Goal: Information Seeking & Learning: Learn about a topic

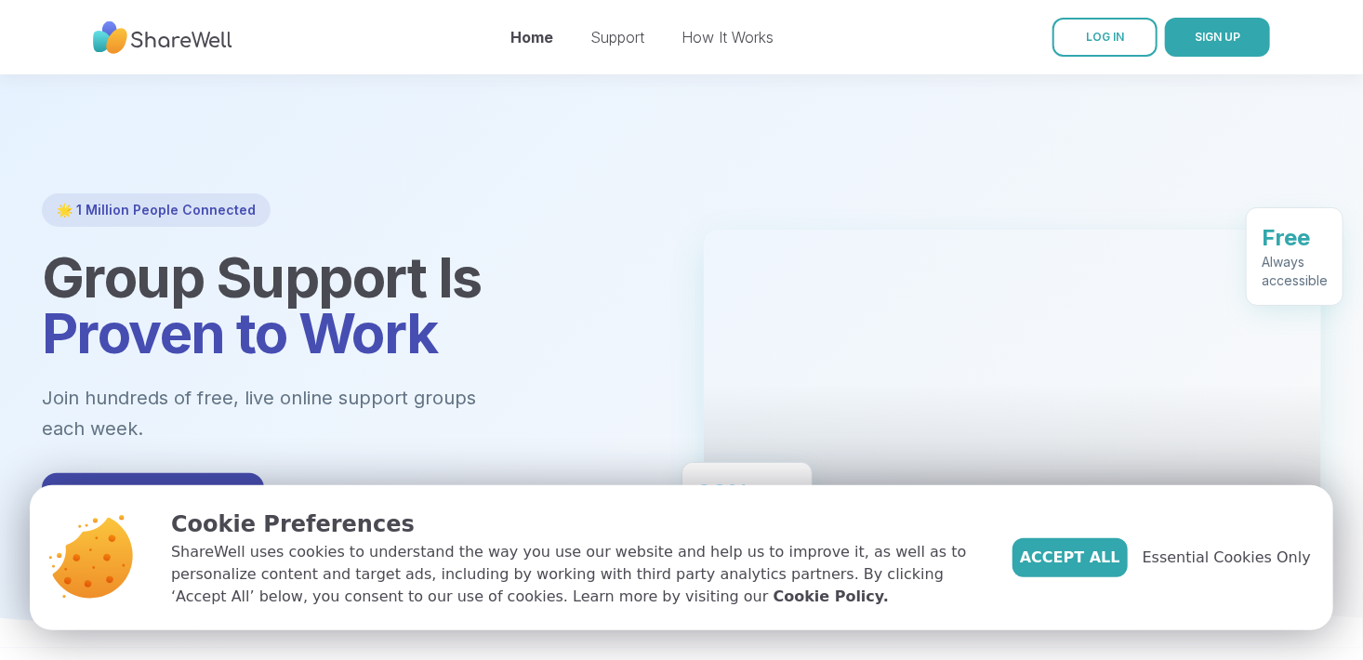
click at [629, 474] on div "Get Started Free" at bounding box center [350, 499] width 617 height 52
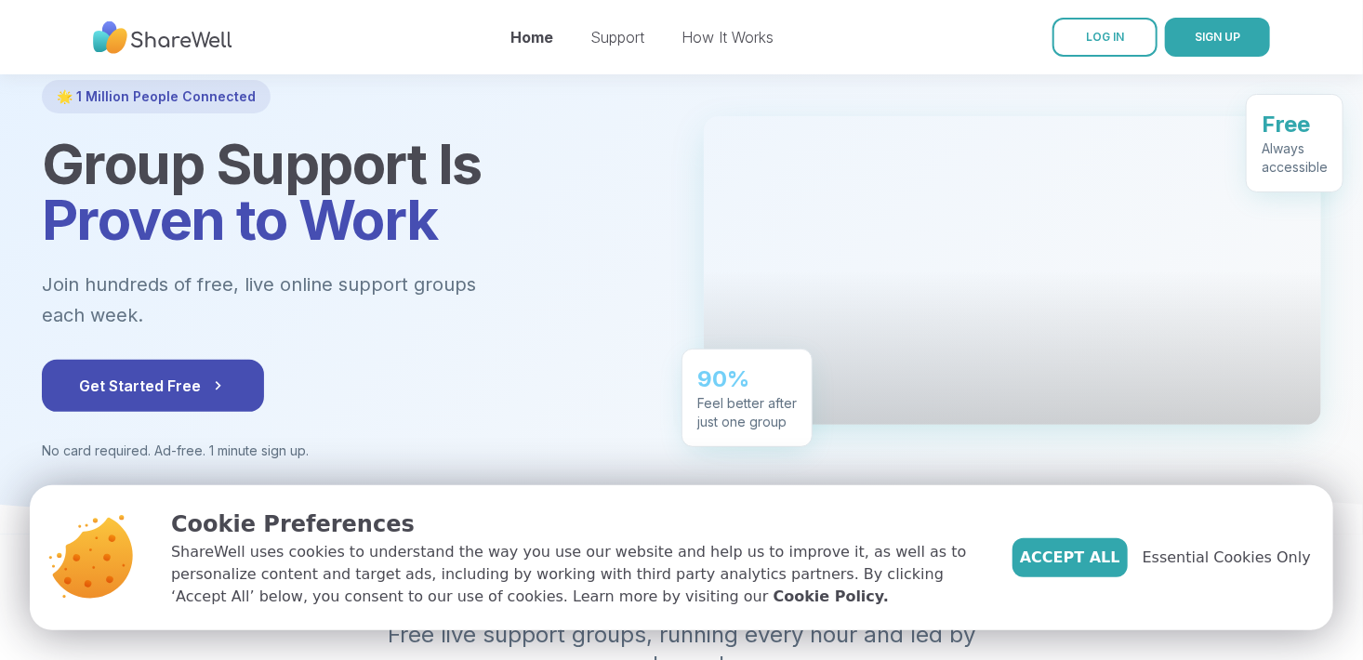
scroll to position [114, 0]
click at [165, 374] on span "Get Started Free" at bounding box center [153, 385] width 148 height 22
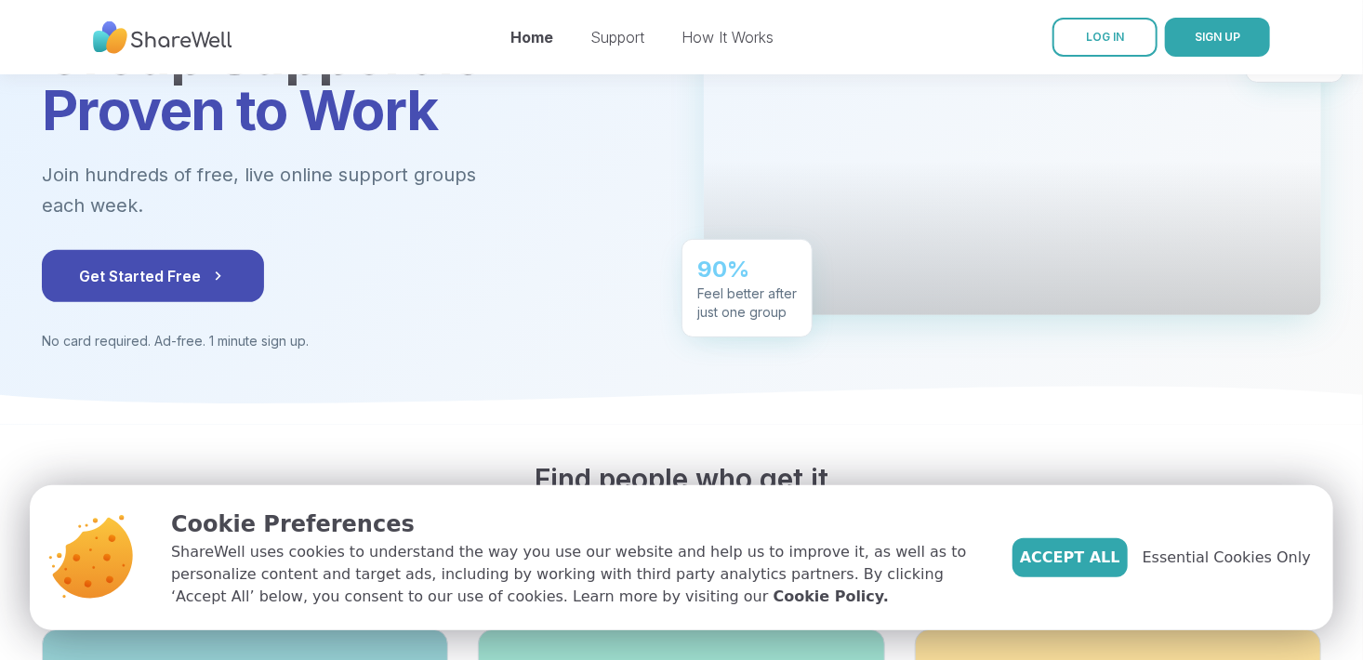
scroll to position [0, 0]
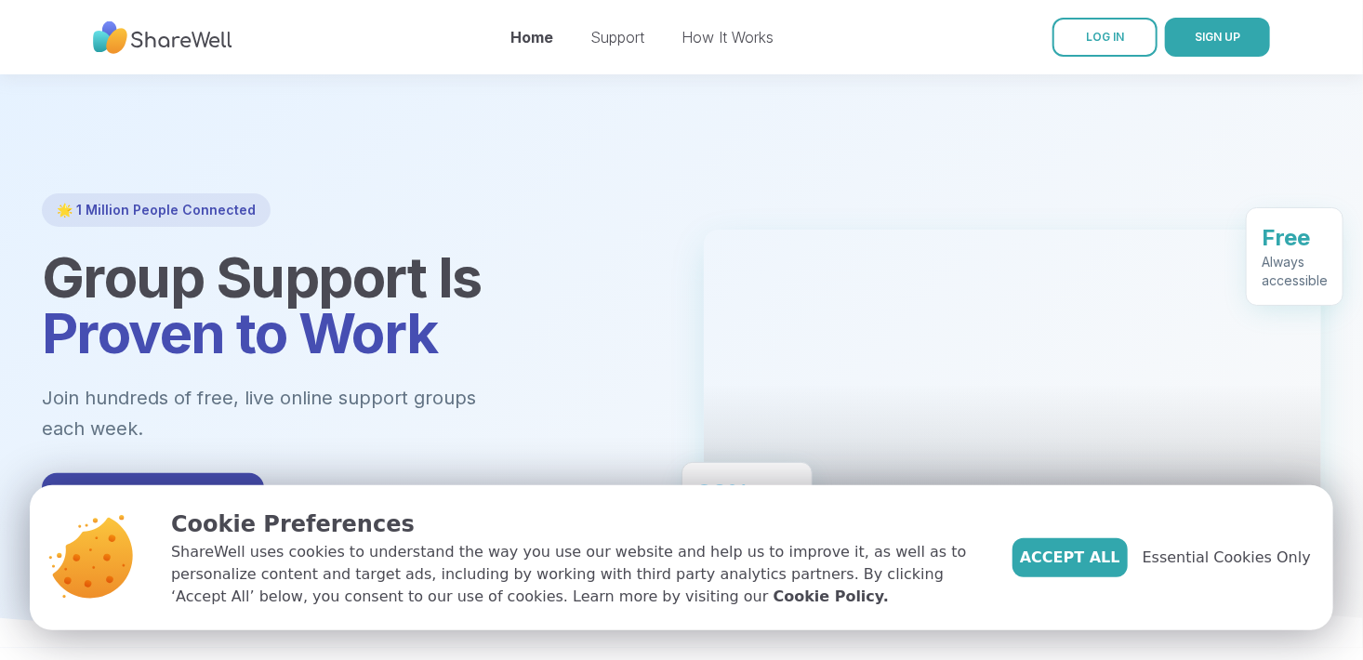
click at [559, 227] on div "🌟 1 Million People Connected Group Support Is Proven to Work Join hundreds of f…" at bounding box center [350, 383] width 617 height 380
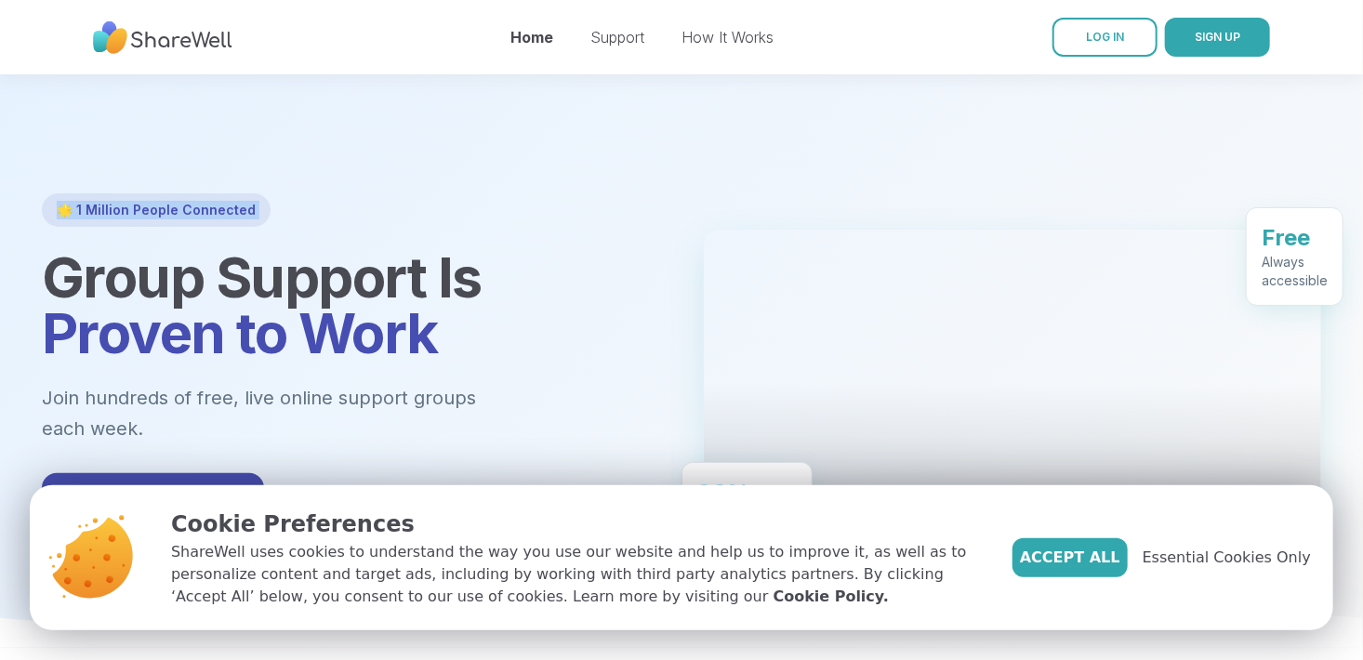
click at [559, 227] on div "🌟 1 Million People Connected Group Support Is Proven to Work Join hundreds of f…" at bounding box center [350, 383] width 617 height 380
drag, startPoint x: 559, startPoint y: 227, endPoint x: 444, endPoint y: 35, distance: 223.0
click at [444, 35] on nav "Home Support How It Works LOG IN SIGN UP" at bounding box center [681, 37] width 1363 height 74
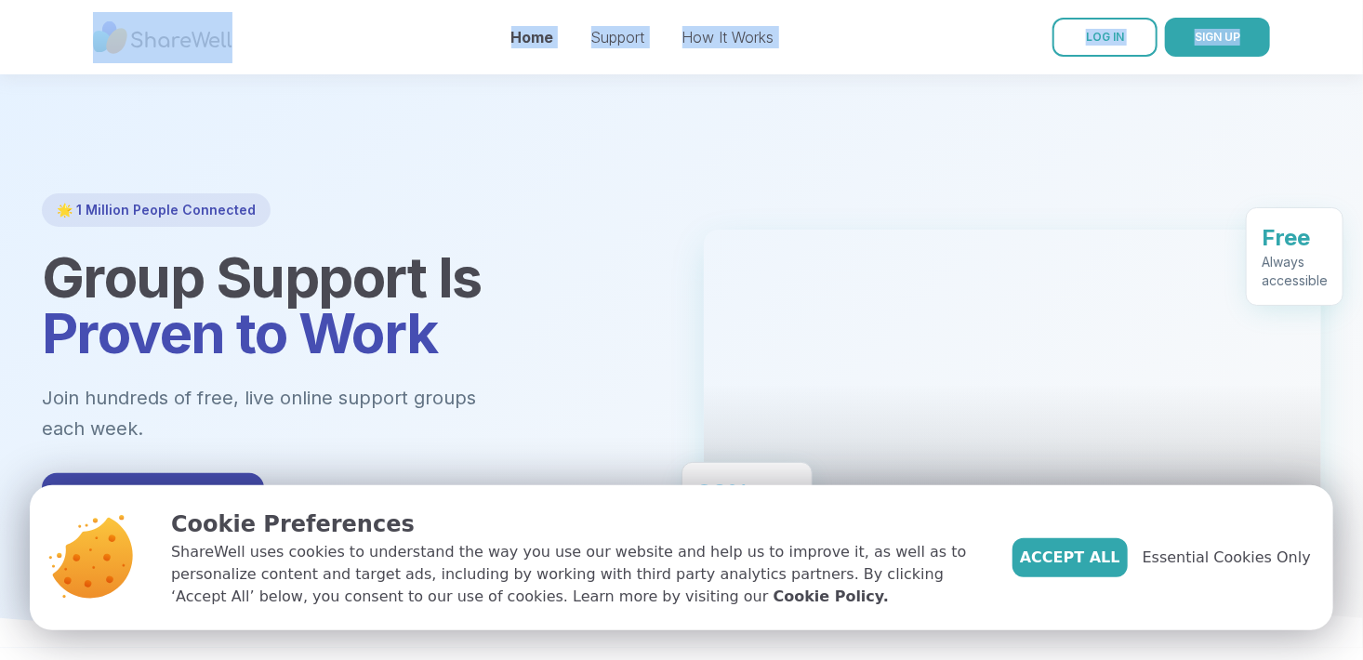
drag, startPoint x: 341, startPoint y: 25, endPoint x: 436, endPoint y: 119, distance: 133.4
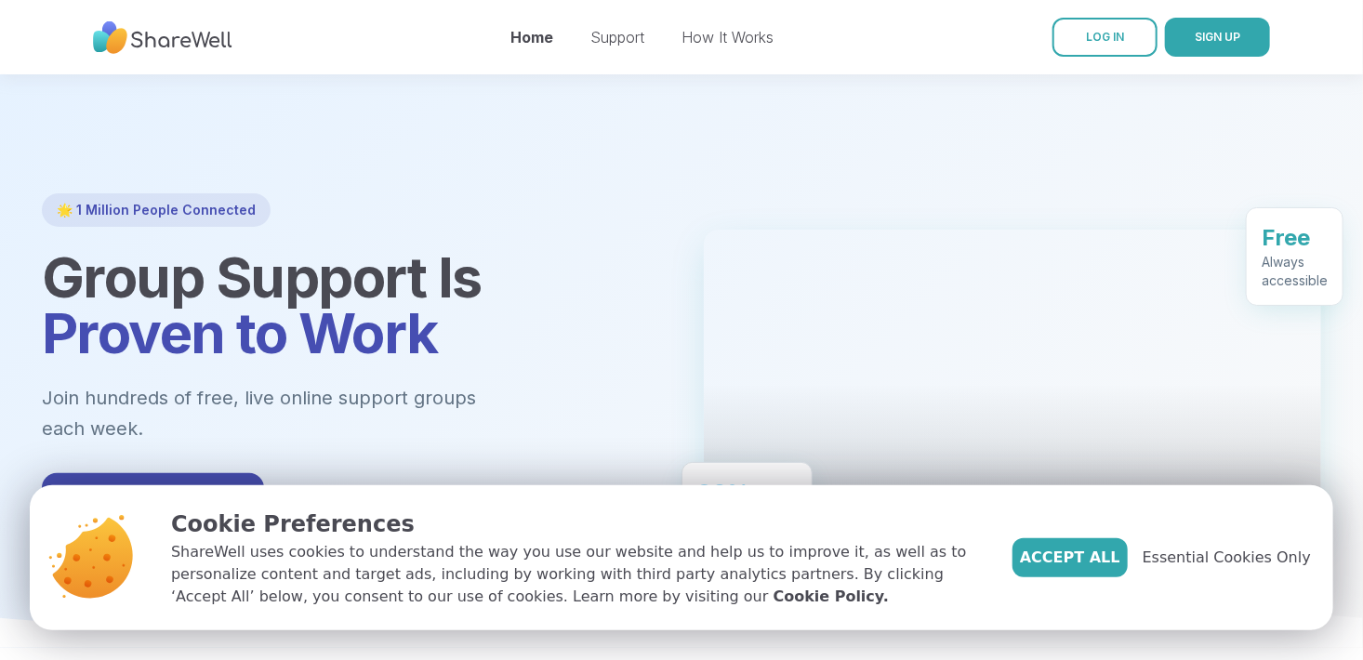
click at [326, 58] on nav "Home Support How It Works LOG IN SIGN UP" at bounding box center [681, 37] width 1363 height 74
drag, startPoint x: 23, startPoint y: 14, endPoint x: 68, endPoint y: 69, distance: 70.7
click at [68, 69] on nav "Home Support How It Works LOG IN SIGN UP" at bounding box center [681, 37] width 1363 height 74
click at [629, 473] on div "Get Started Free" at bounding box center [350, 499] width 617 height 52
click at [1343, 610] on div "Cookie Preferences ShareWell uses cookies to understand the way you use our web…" at bounding box center [681, 557] width 1363 height 145
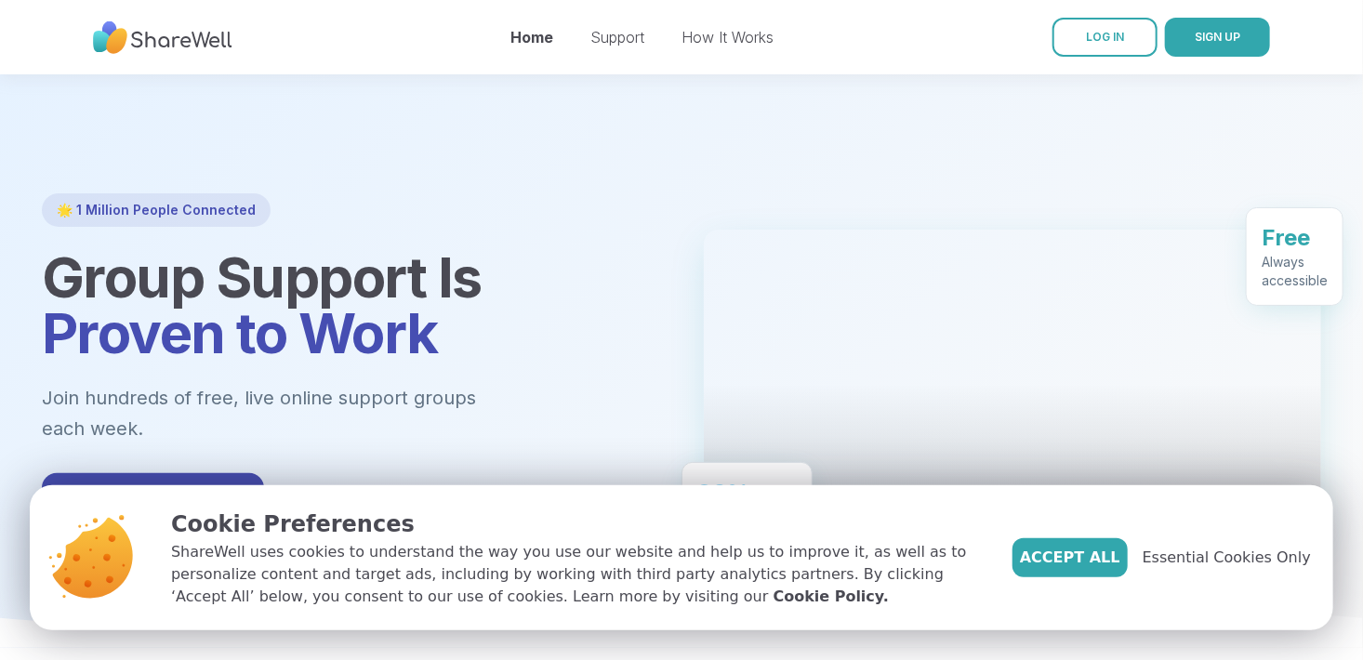
click at [1202, 158] on div at bounding box center [681, 361] width 1363 height 574
drag, startPoint x: 335, startPoint y: 32, endPoint x: 406, endPoint y: 44, distance: 72.6
click at [406, 44] on nav "Home Support How It Works LOG IN SIGN UP" at bounding box center [681, 37] width 1363 height 74
drag, startPoint x: 406, startPoint y: 44, endPoint x: 326, endPoint y: 44, distance: 79.9
click at [326, 44] on nav "Home Support How It Works LOG IN SIGN UP" at bounding box center [681, 37] width 1363 height 74
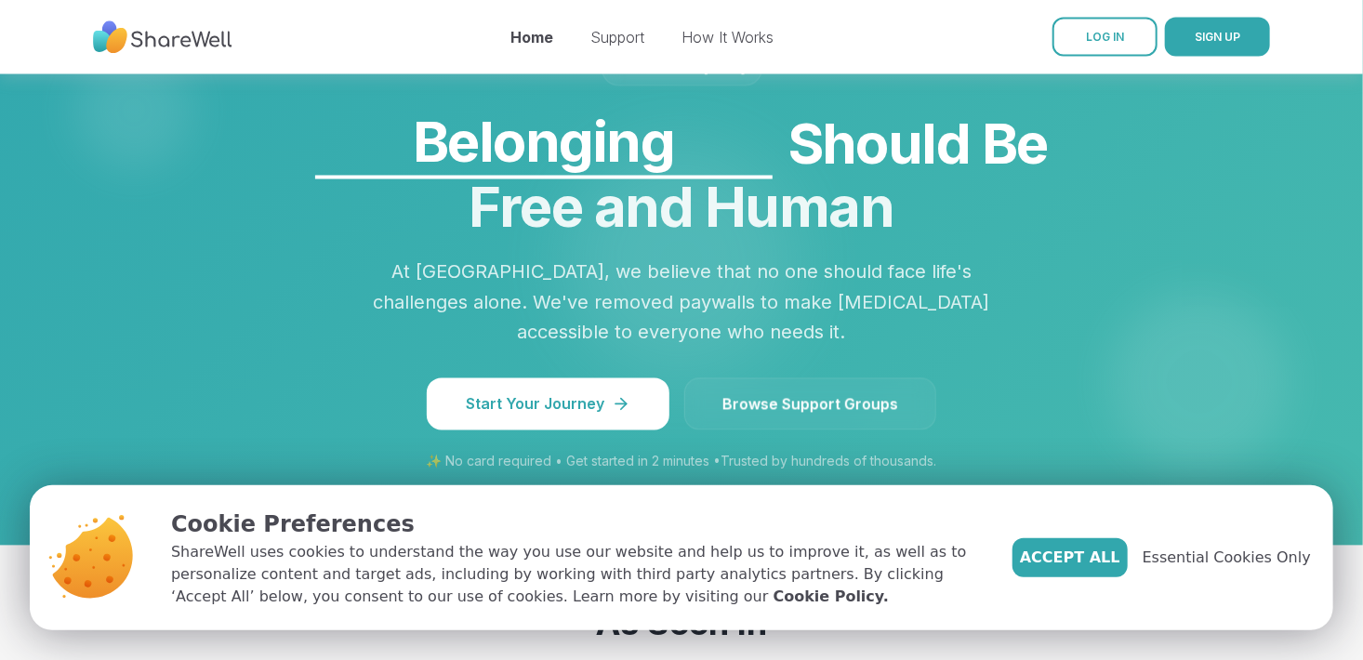
scroll to position [1608, 0]
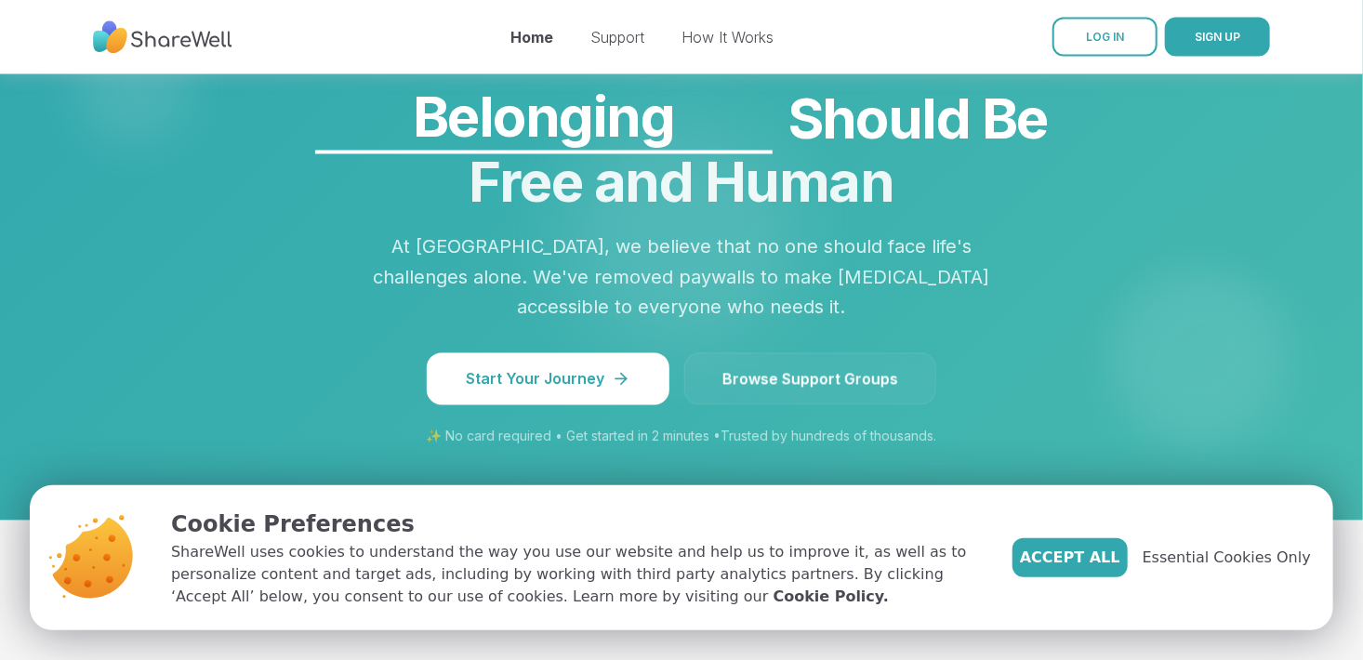
click at [792, 368] on span "Browse Support Groups" at bounding box center [810, 379] width 176 height 22
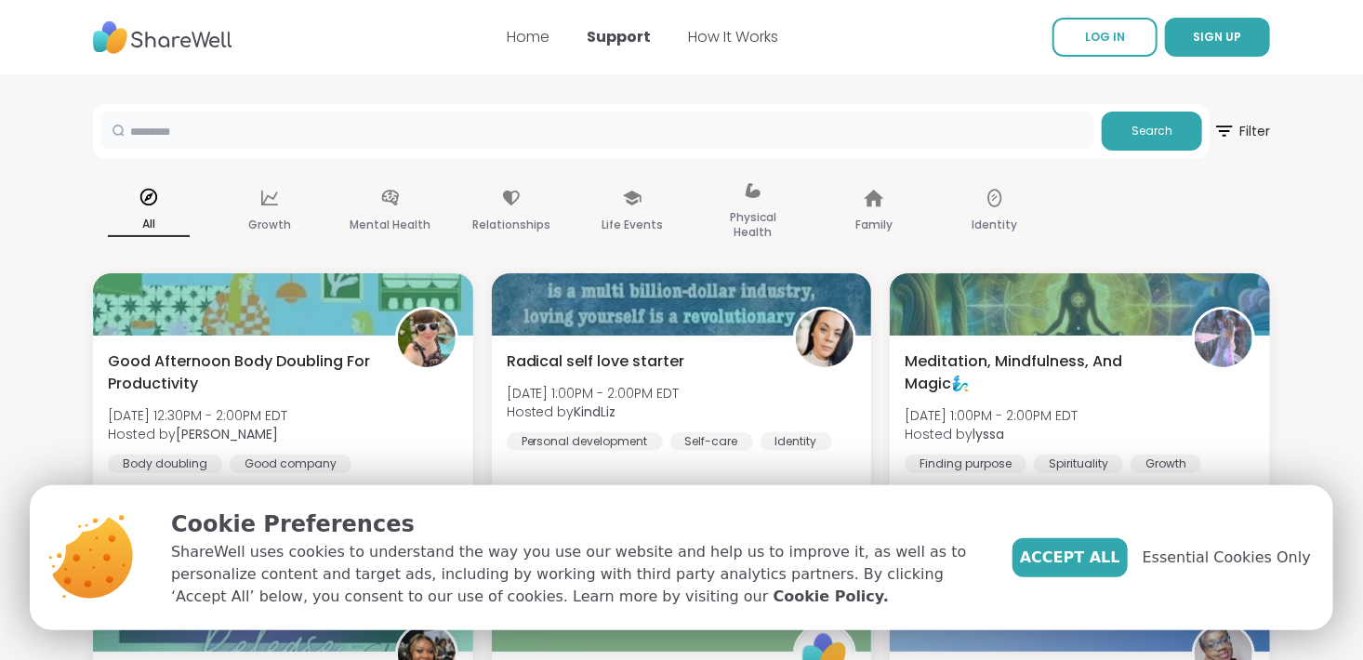
click at [653, 137] on input "text" at bounding box center [597, 130] width 994 height 37
type input "**********"
click at [1138, 139] on button "Search" at bounding box center [1152, 131] width 100 height 39
